Goal: Information Seeking & Learning: Learn about a topic

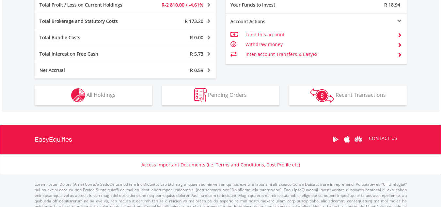
scroll to position [398, 0]
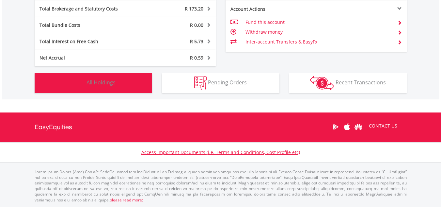
click at [87, 85] on span "All Holdings" at bounding box center [100, 82] width 29 height 7
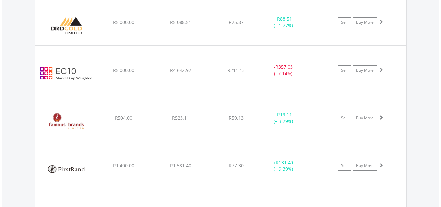
scroll to position [810, 0]
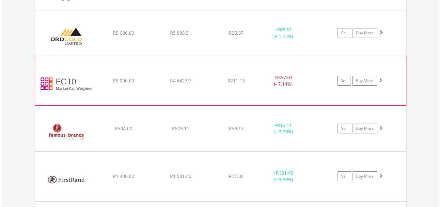
click at [78, 89] on img at bounding box center [67, 83] width 56 height 39
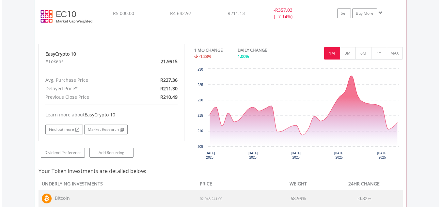
scroll to position [888, 0]
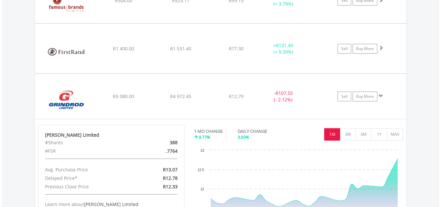
scroll to position [952, 0]
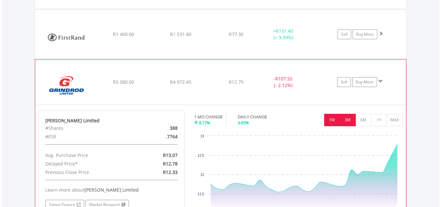
click at [350, 116] on button "3M" at bounding box center [348, 120] width 16 height 12
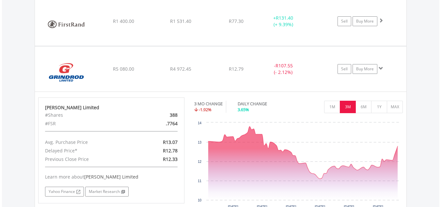
scroll to position [978, 0]
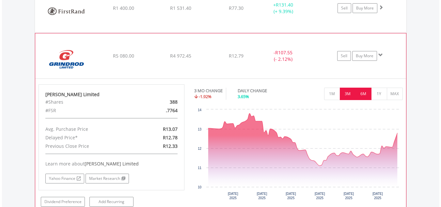
click at [367, 95] on button "6M" at bounding box center [363, 93] width 16 height 12
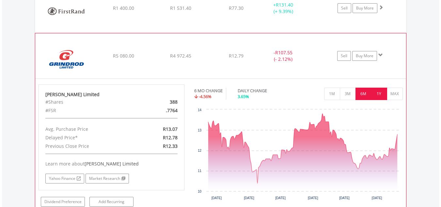
click at [382, 93] on button "1Y" at bounding box center [379, 93] width 16 height 12
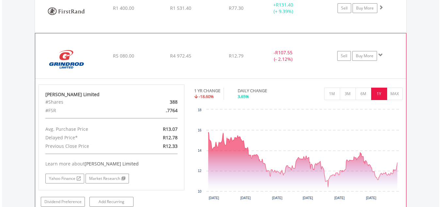
click at [382, 55] on span at bounding box center [380, 55] width 5 height 5
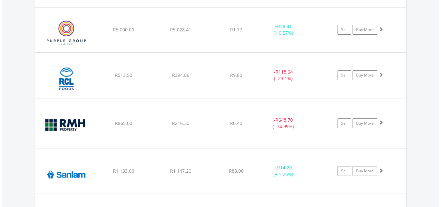
scroll to position [1331, 0]
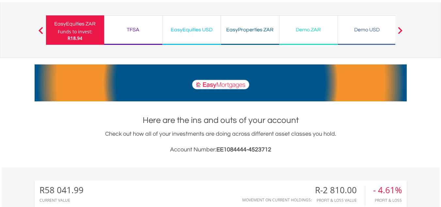
scroll to position [0, 0]
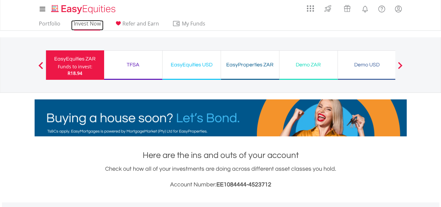
click at [84, 22] on link "Invest Now" at bounding box center [87, 25] width 32 height 10
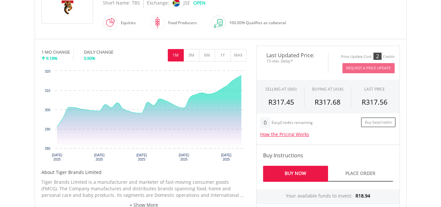
scroll to position [141, 0]
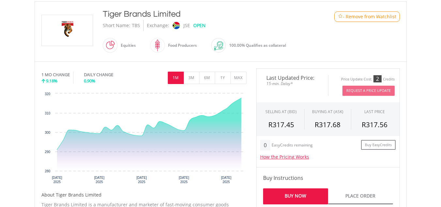
drag, startPoint x: 443, startPoint y: 30, endPoint x: 440, endPoint y: 74, distance: 44.8
click at [440, 74] on html "My Investments Invest Now New Listings Sell My Recurring Investments Pending Or…" at bounding box center [220, 172] width 441 height 627
click at [194, 75] on button "3M" at bounding box center [191, 77] width 16 height 12
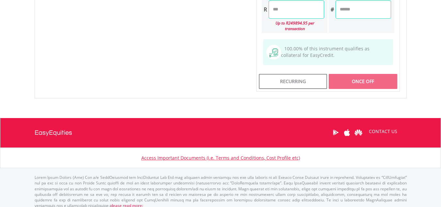
scroll to position [0, 0]
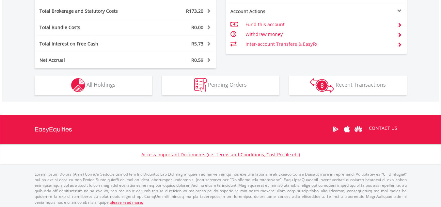
scroll to position [398, 0]
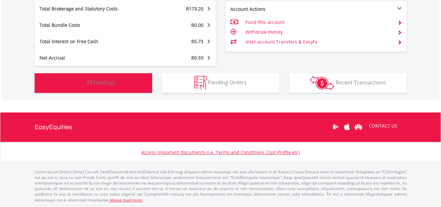
click at [94, 83] on span "All Holdings" at bounding box center [100, 82] width 29 height 7
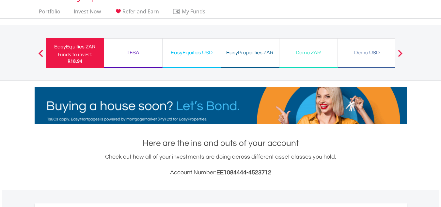
scroll to position [0, 0]
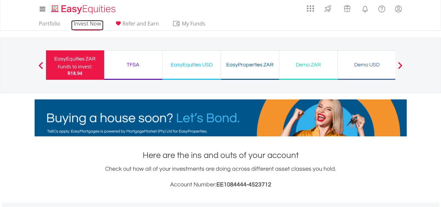
click at [89, 23] on link "Invest Now" at bounding box center [87, 25] width 32 height 10
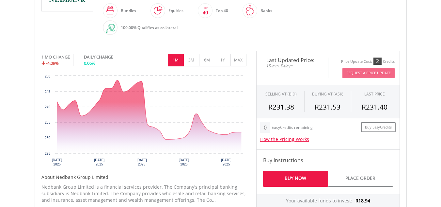
scroll to position [175, 0]
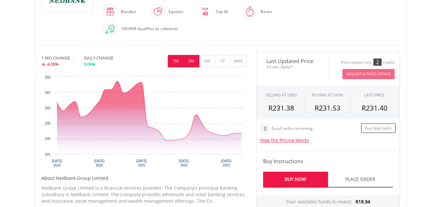
click at [187, 61] on button "3M" at bounding box center [191, 61] width 16 height 12
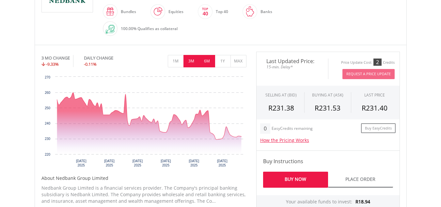
click at [210, 61] on button "6M" at bounding box center [207, 61] width 16 height 12
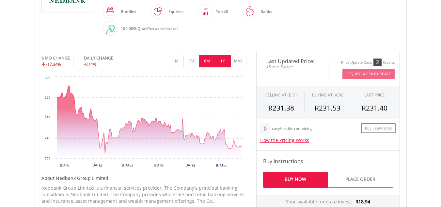
click at [222, 59] on button "1Y" at bounding box center [223, 61] width 16 height 12
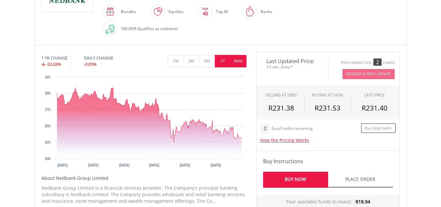
click at [236, 59] on button "MAX" at bounding box center [238, 61] width 16 height 12
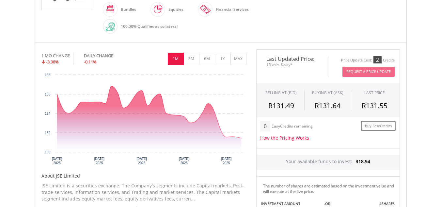
scroll to position [190, 0]
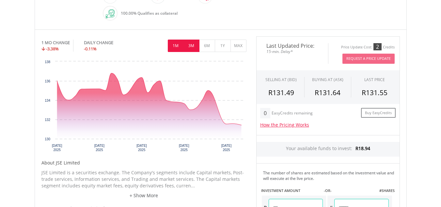
click at [194, 49] on button "3M" at bounding box center [191, 45] width 16 height 12
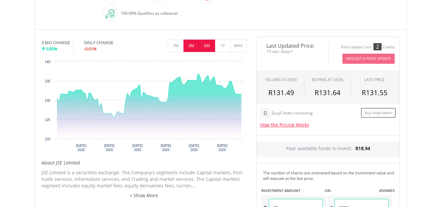
click at [206, 45] on button "6M" at bounding box center [207, 45] width 16 height 12
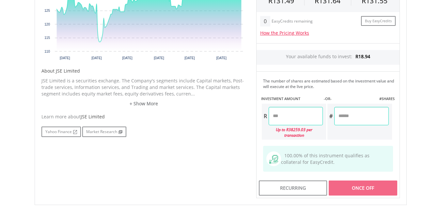
scroll to position [284, 0]
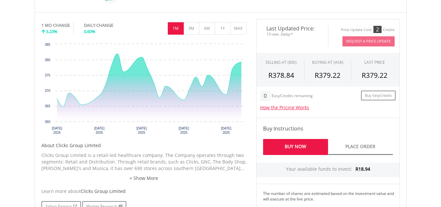
scroll to position [209, 0]
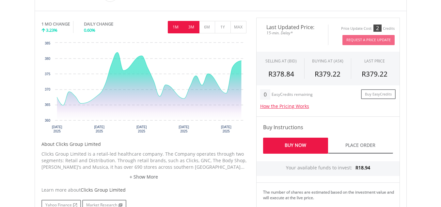
click at [196, 26] on button "3M" at bounding box center [191, 27] width 16 height 12
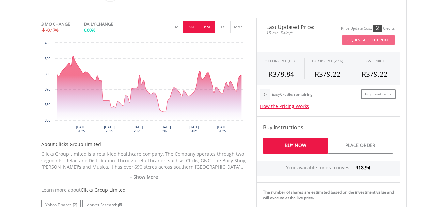
click at [204, 24] on button "6M" at bounding box center [207, 27] width 16 height 12
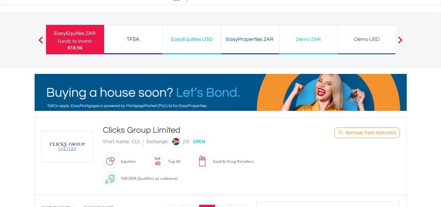
scroll to position [0, 0]
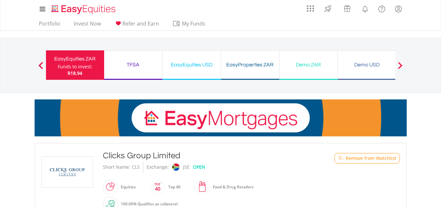
click at [69, 59] on div "EasyEquities ZAR" at bounding box center [75, 58] width 50 height 9
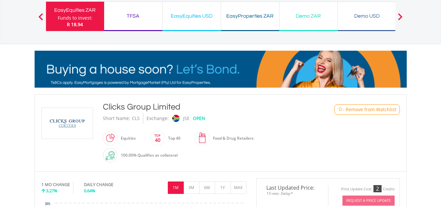
scroll to position [46, 0]
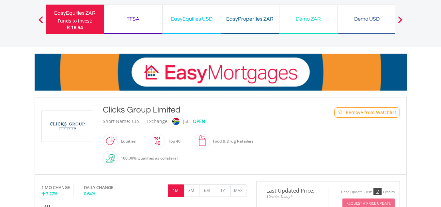
click at [116, 21] on div "TFSA" at bounding box center [133, 18] width 50 height 9
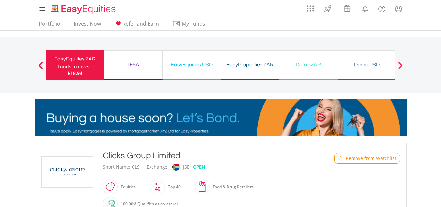
click at [64, 64] on div "Funds to invest:" at bounding box center [75, 66] width 35 height 7
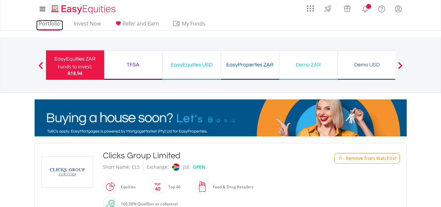
click at [55, 23] on link "Portfolio" at bounding box center [49, 25] width 27 height 10
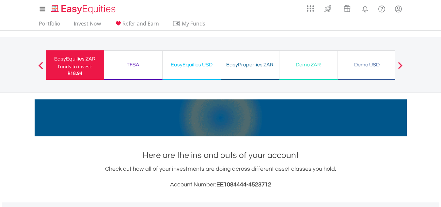
scroll to position [63, 124]
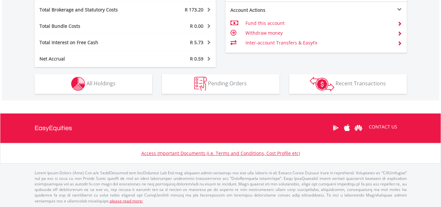
drag, startPoint x: 442, startPoint y: 18, endPoint x: 420, endPoint y: 149, distance: 133.3
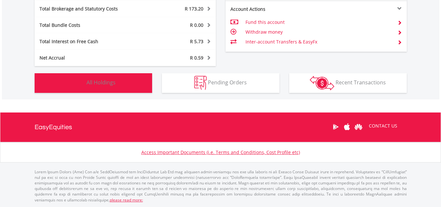
click at [126, 86] on button "Holdings All Holdings" at bounding box center [93, 83] width 117 height 20
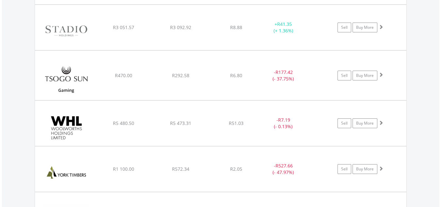
scroll to position [1600, 0]
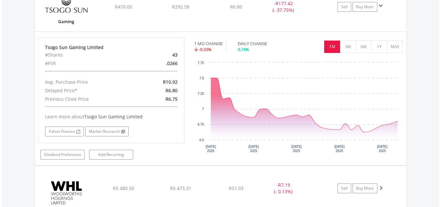
scroll to position [1719, 0]
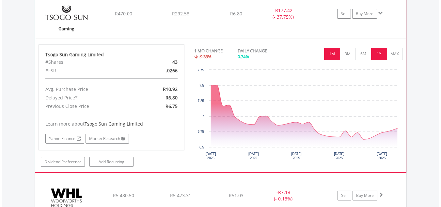
click at [376, 52] on button "1Y" at bounding box center [379, 54] width 16 height 12
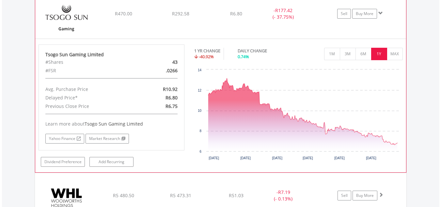
click at [381, 13] on span at bounding box center [380, 13] width 5 height 5
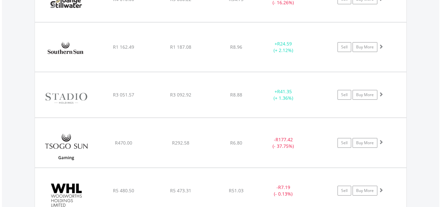
scroll to position [1584, 0]
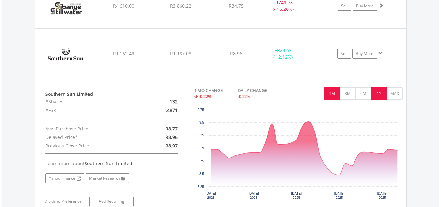
click at [374, 91] on button "1Y" at bounding box center [379, 93] width 16 height 12
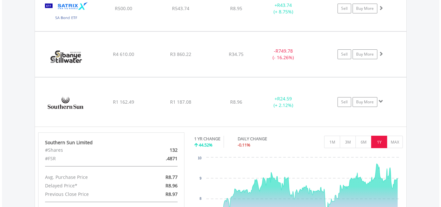
scroll to position [1528, 0]
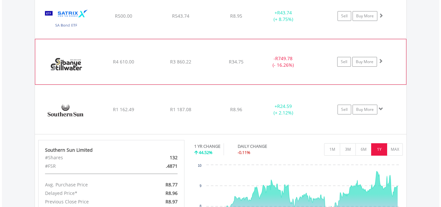
click at [86, 60] on img at bounding box center [67, 64] width 56 height 35
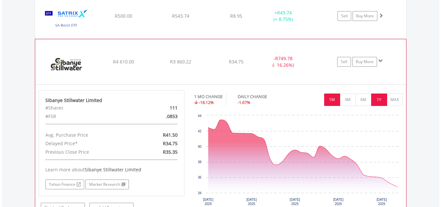
click at [380, 99] on button "1Y" at bounding box center [379, 99] width 16 height 12
